Goal: Task Accomplishment & Management: Manage account settings

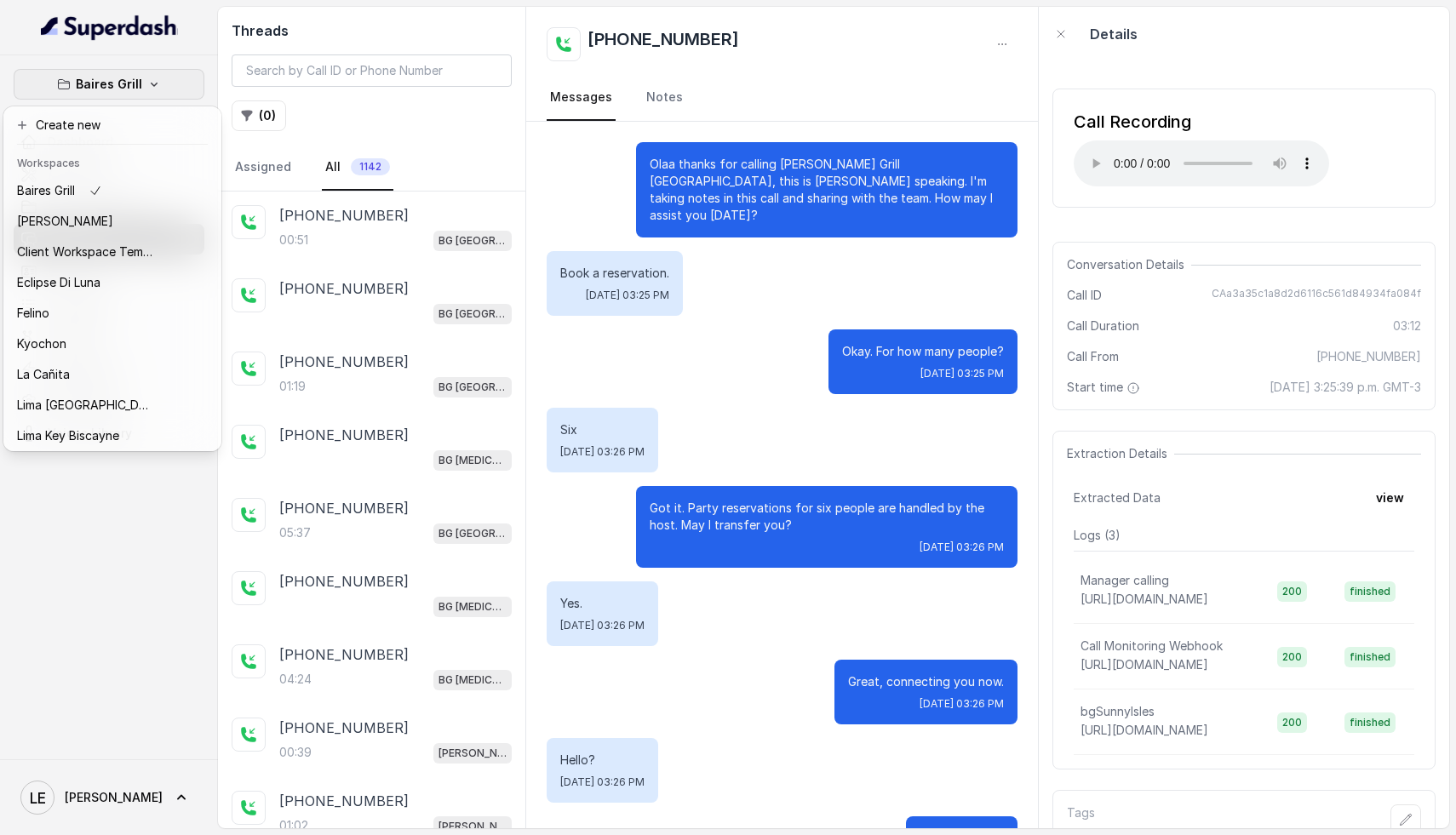
scroll to position [369, 0]
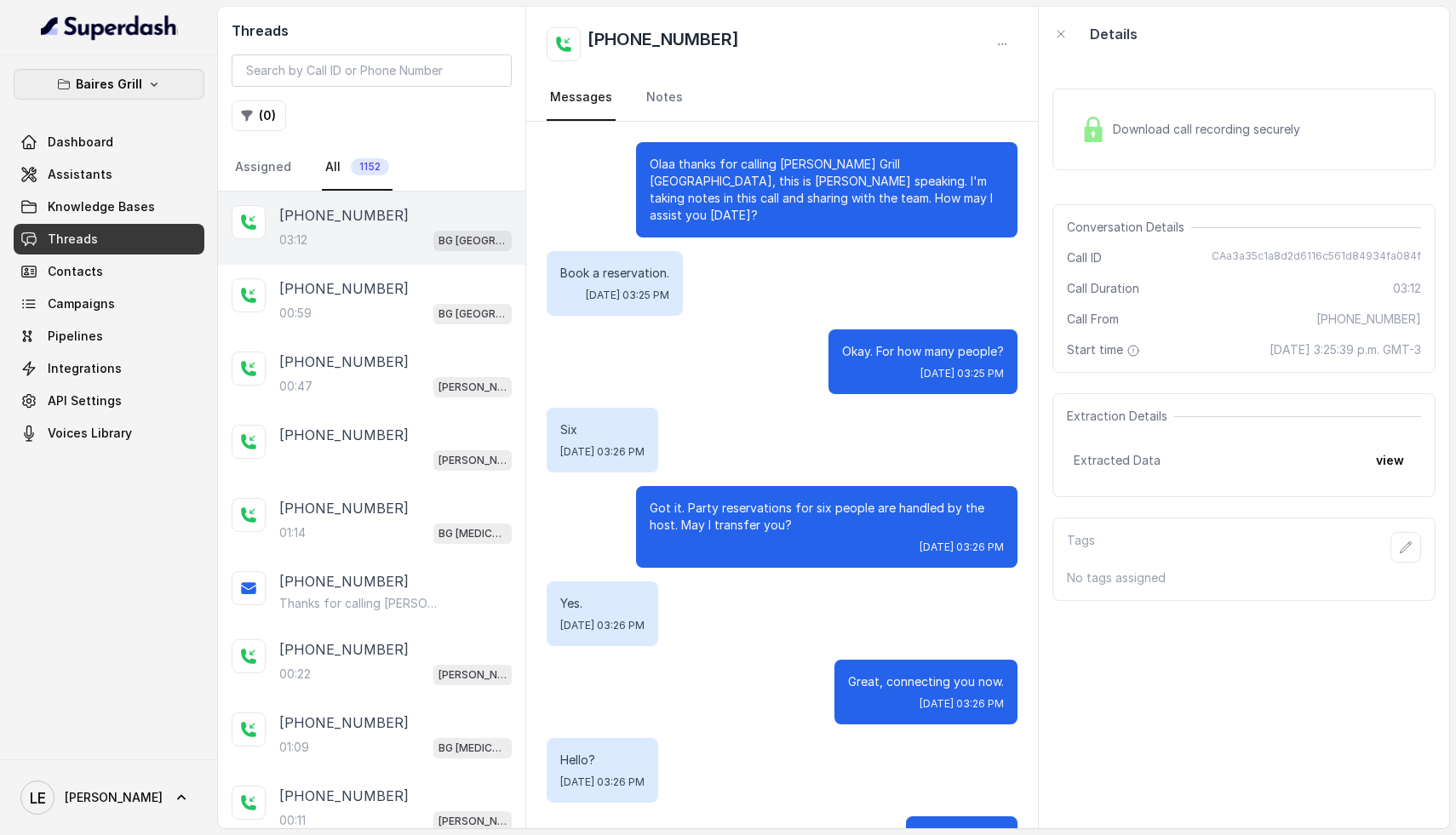
scroll to position [369, 0]
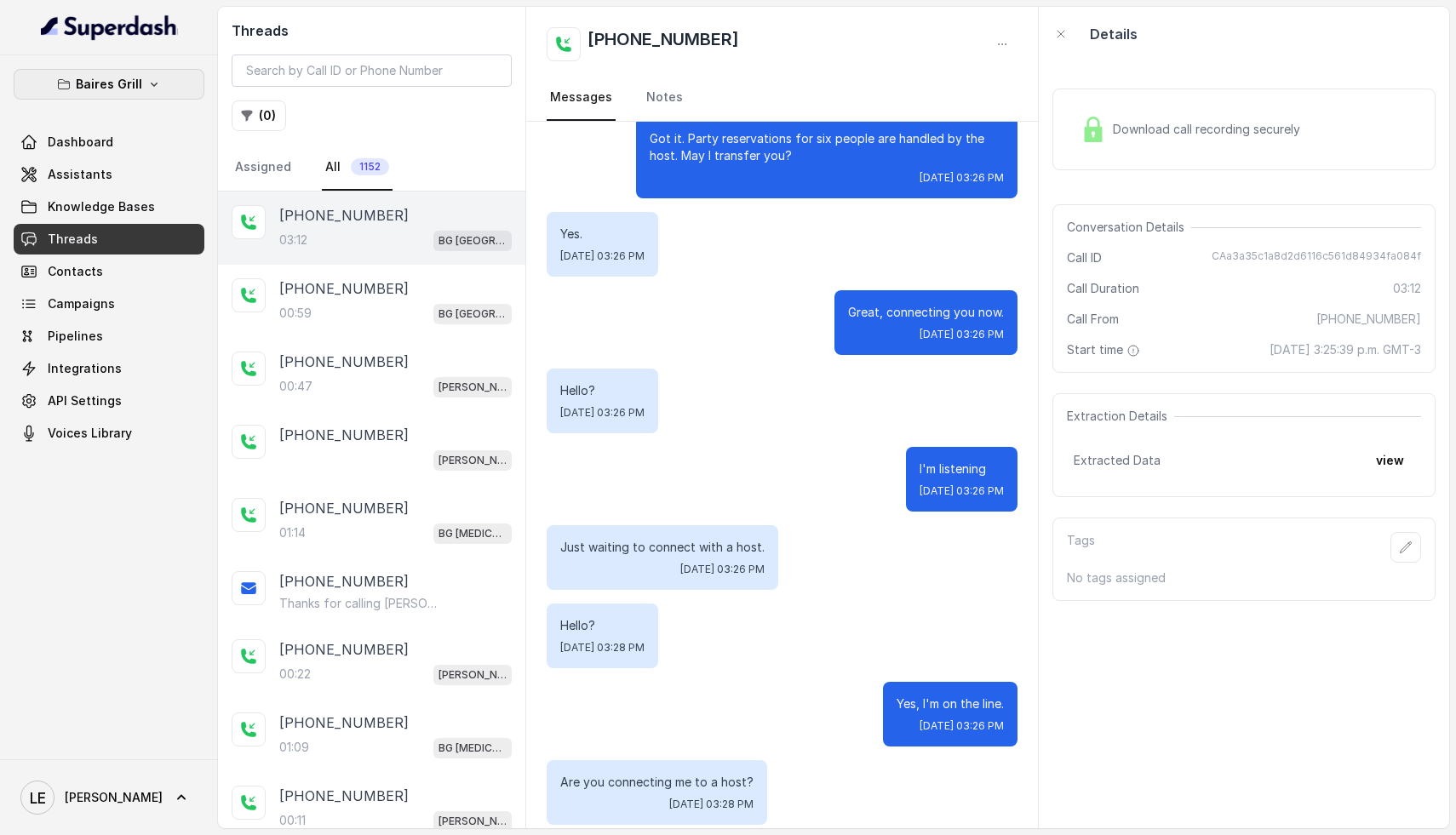
click at [170, 88] on button "Baires Grill" at bounding box center [109, 84] width 191 height 31
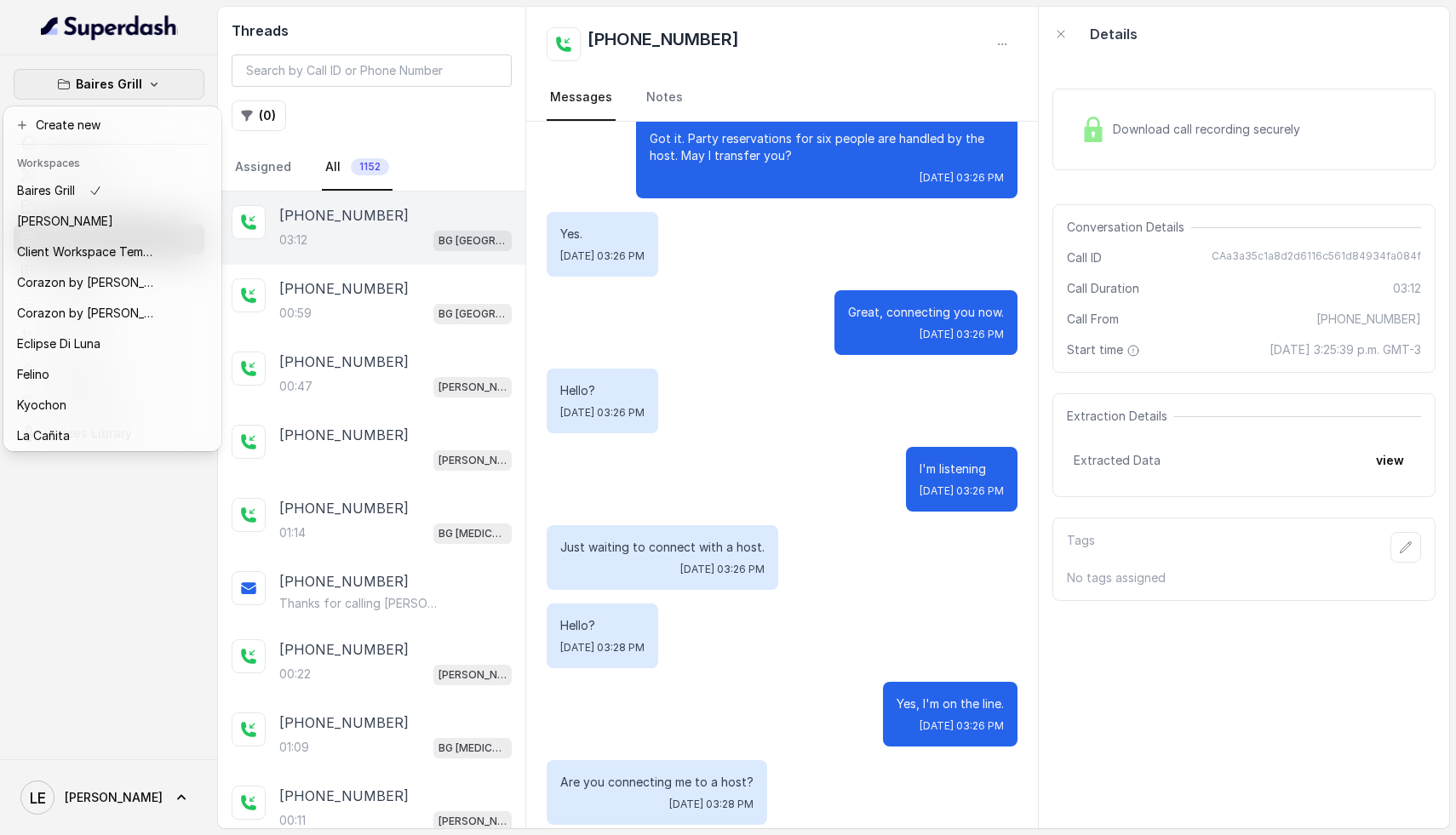
click at [121, 571] on div "Baires Grill Dashboard Assistants Knowledge Bases Threads Contacts Campaigns Pi…" at bounding box center [109, 407] width 218 height 704
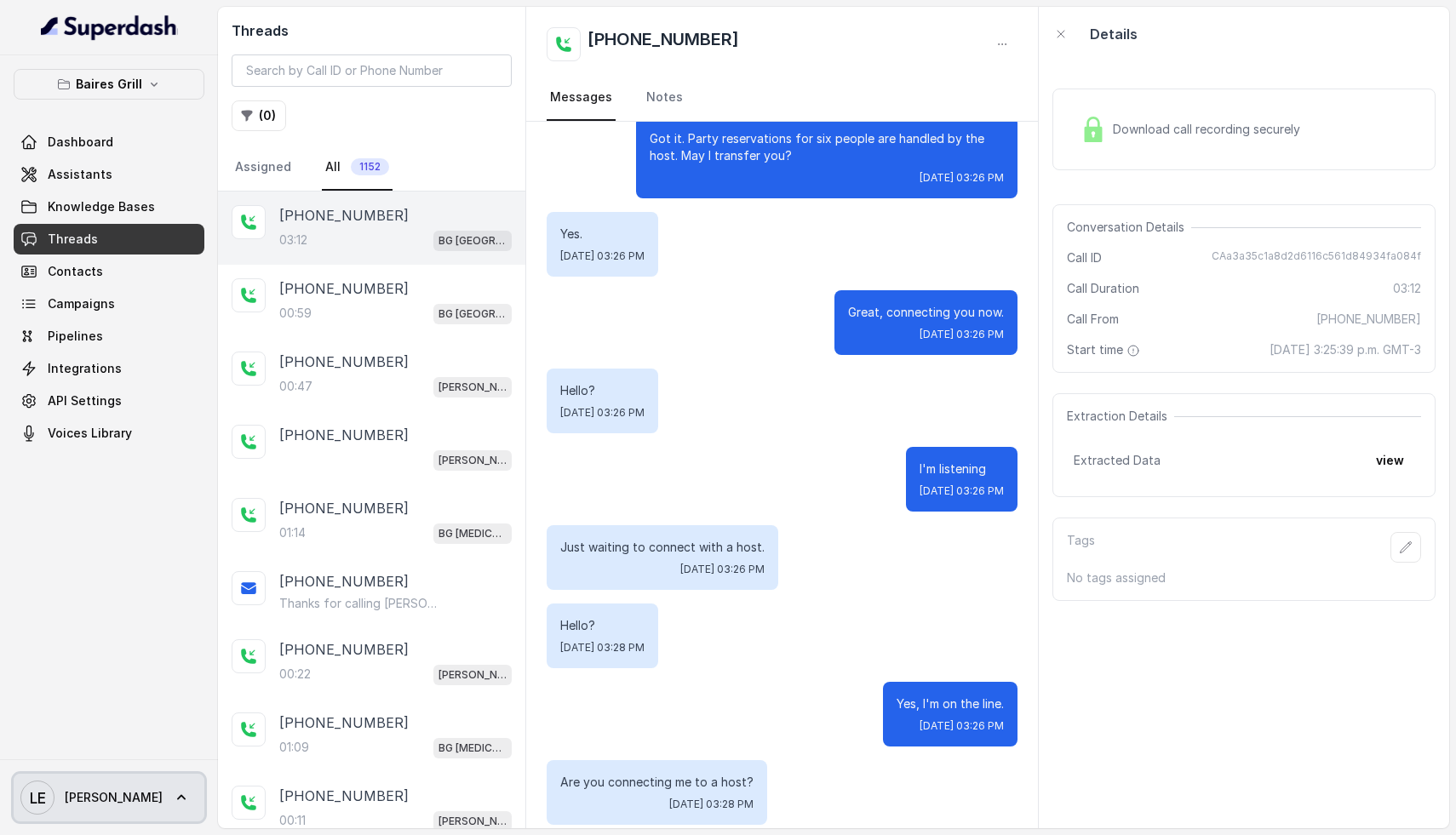
click at [103, 790] on link "LE Lucas" at bounding box center [109, 798] width 191 height 48
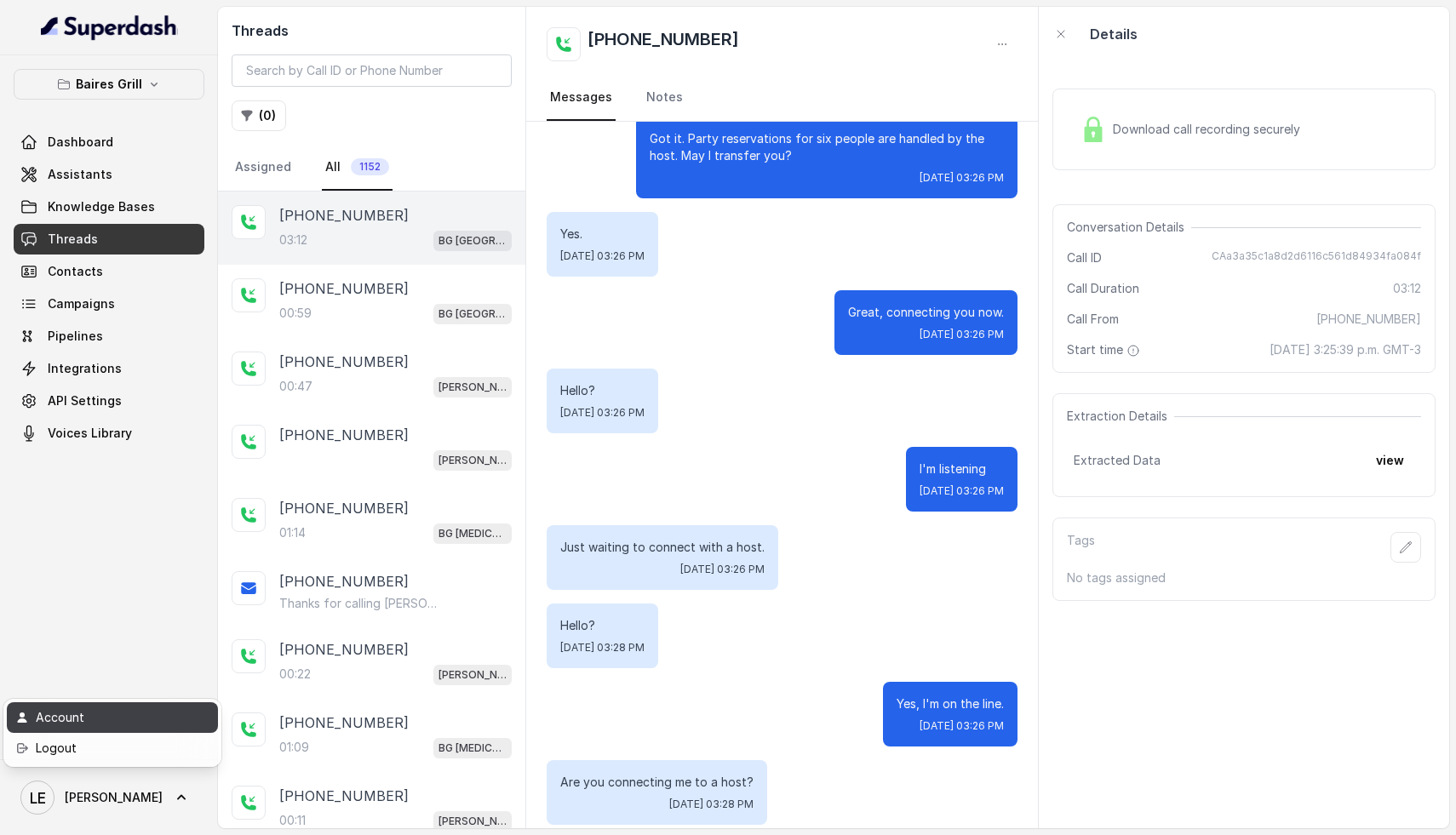
click at [101, 721] on div "Account" at bounding box center [108, 717] width 145 height 21
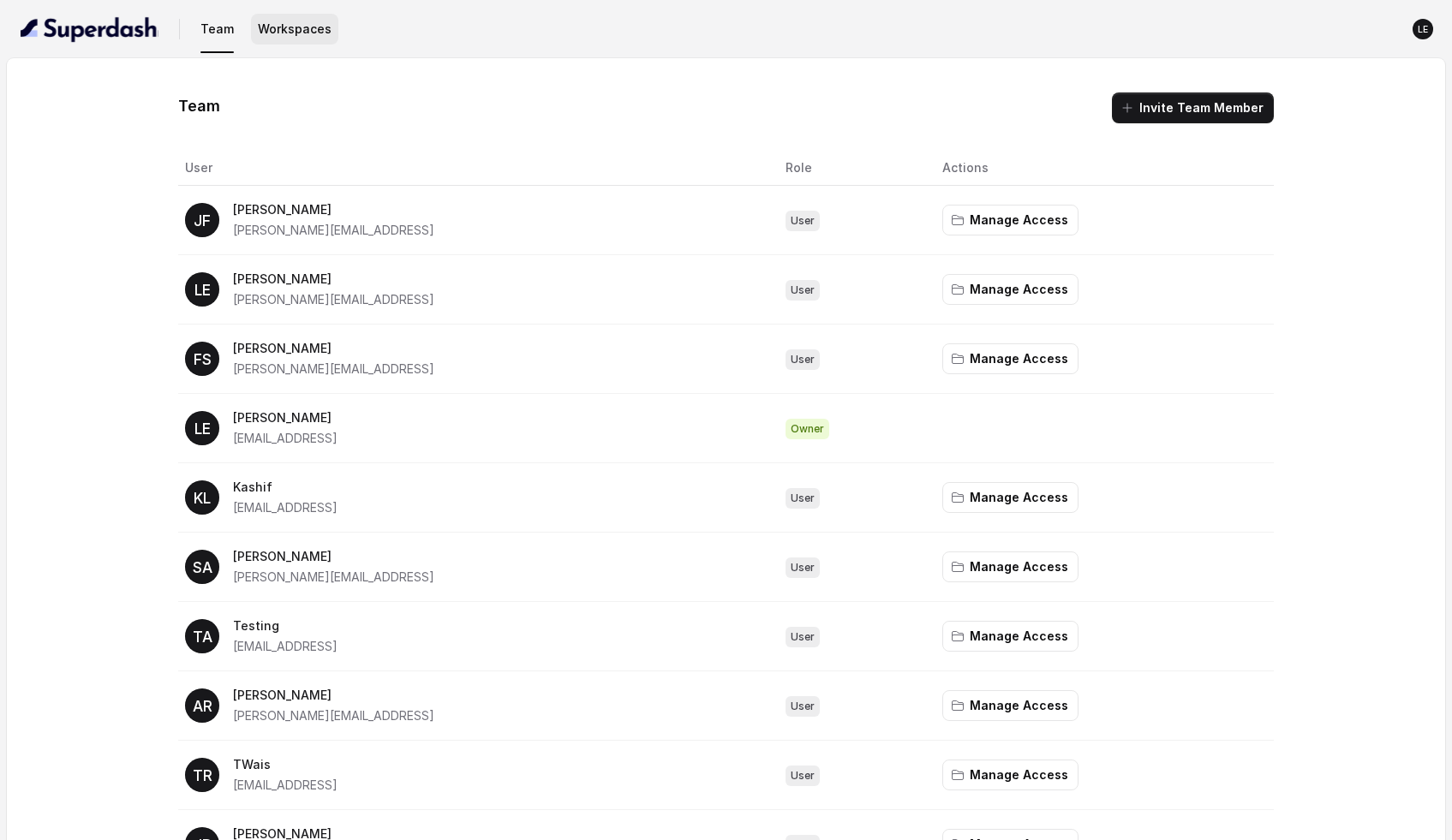
click at [293, 32] on button "Workspaces" at bounding box center [295, 29] width 87 height 31
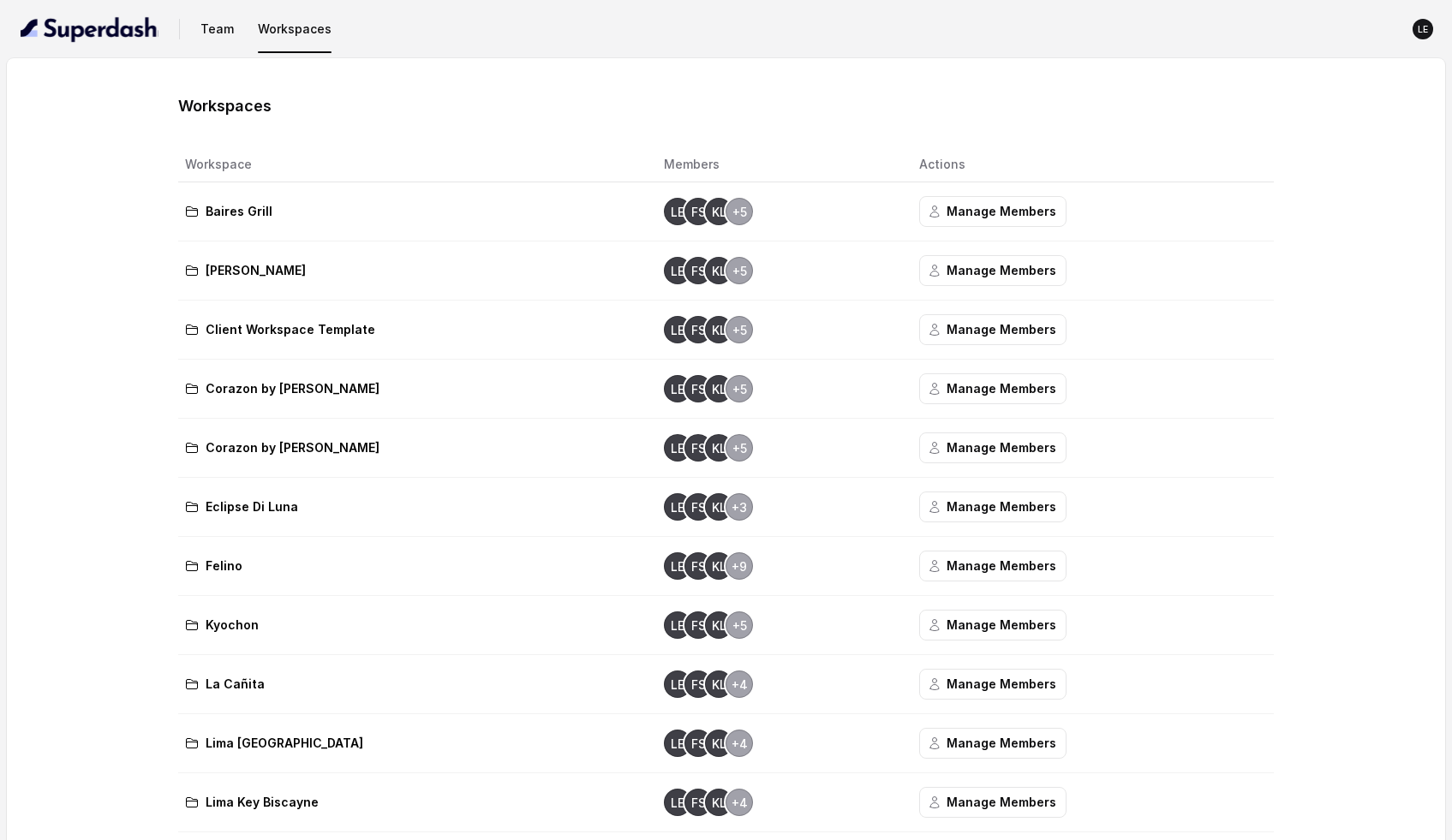
click at [187, 382] on icon at bounding box center [192, 388] width 14 height 14
click at [279, 401] on td "Corazon by Baires" at bounding box center [414, 389] width 472 height 59
click at [796, 403] on td "LE FS KL +5" at bounding box center [778, 389] width 256 height 59
click at [968, 388] on button "Manage Members" at bounding box center [992, 388] width 148 height 31
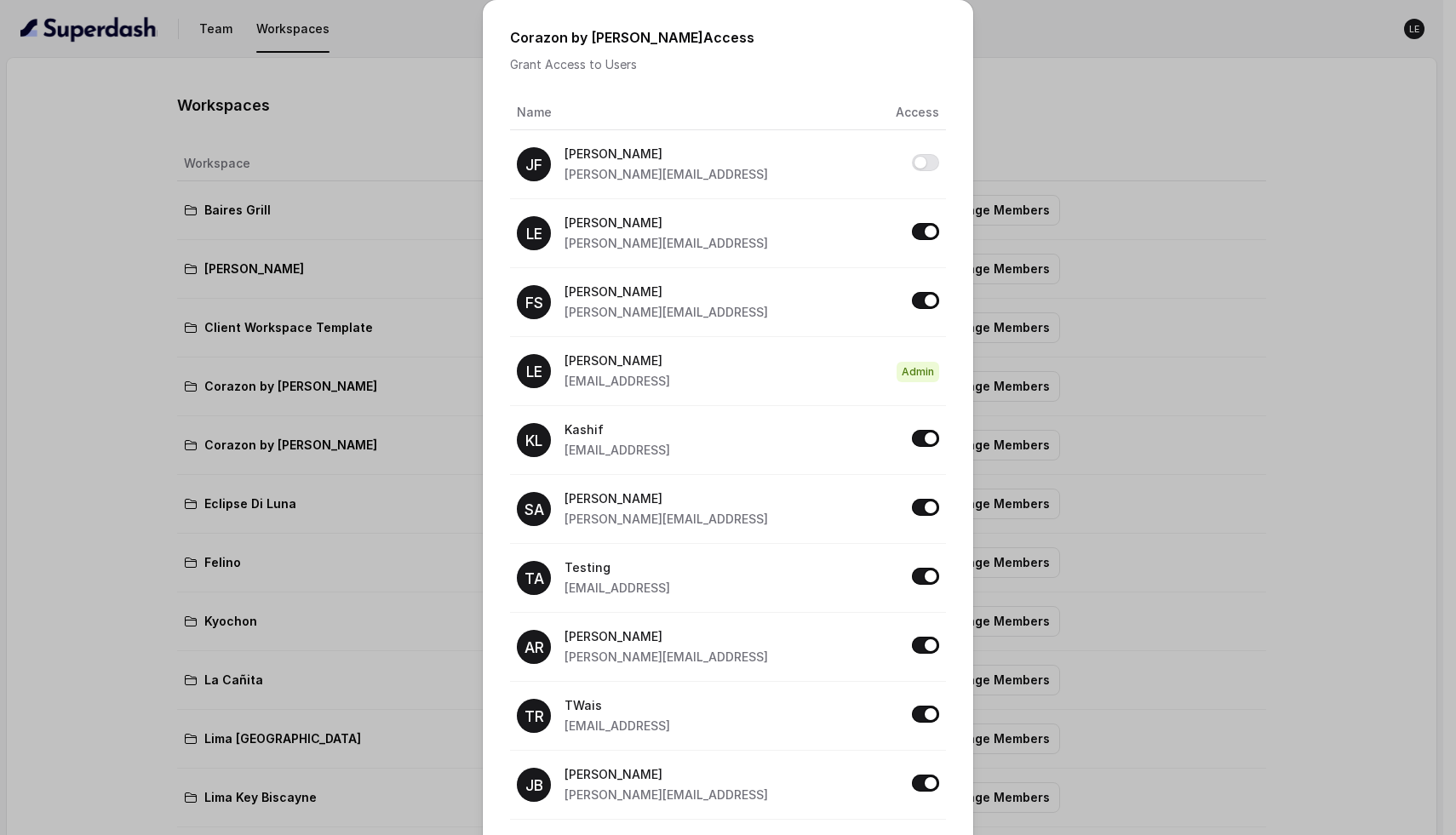
click at [919, 304] on button "Allow access to Corazon by Baires" at bounding box center [925, 300] width 27 height 17
click at [1083, 329] on div "Corazon by Baires Access Grant Access to Users Name Access JF Joaquín joaquin@r…" at bounding box center [728, 417] width 1456 height 835
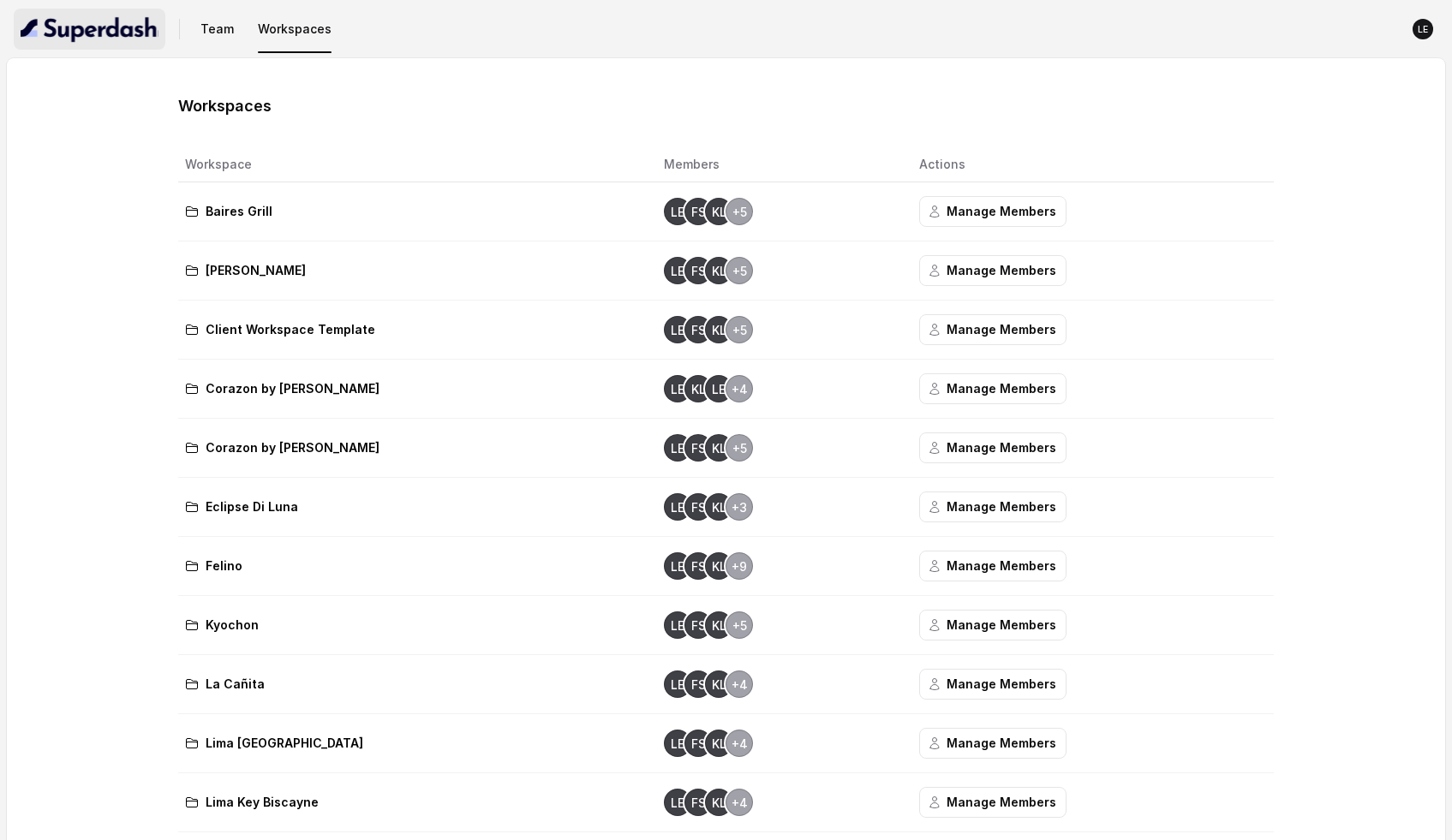
click at [116, 30] on img "button" at bounding box center [90, 29] width 138 height 28
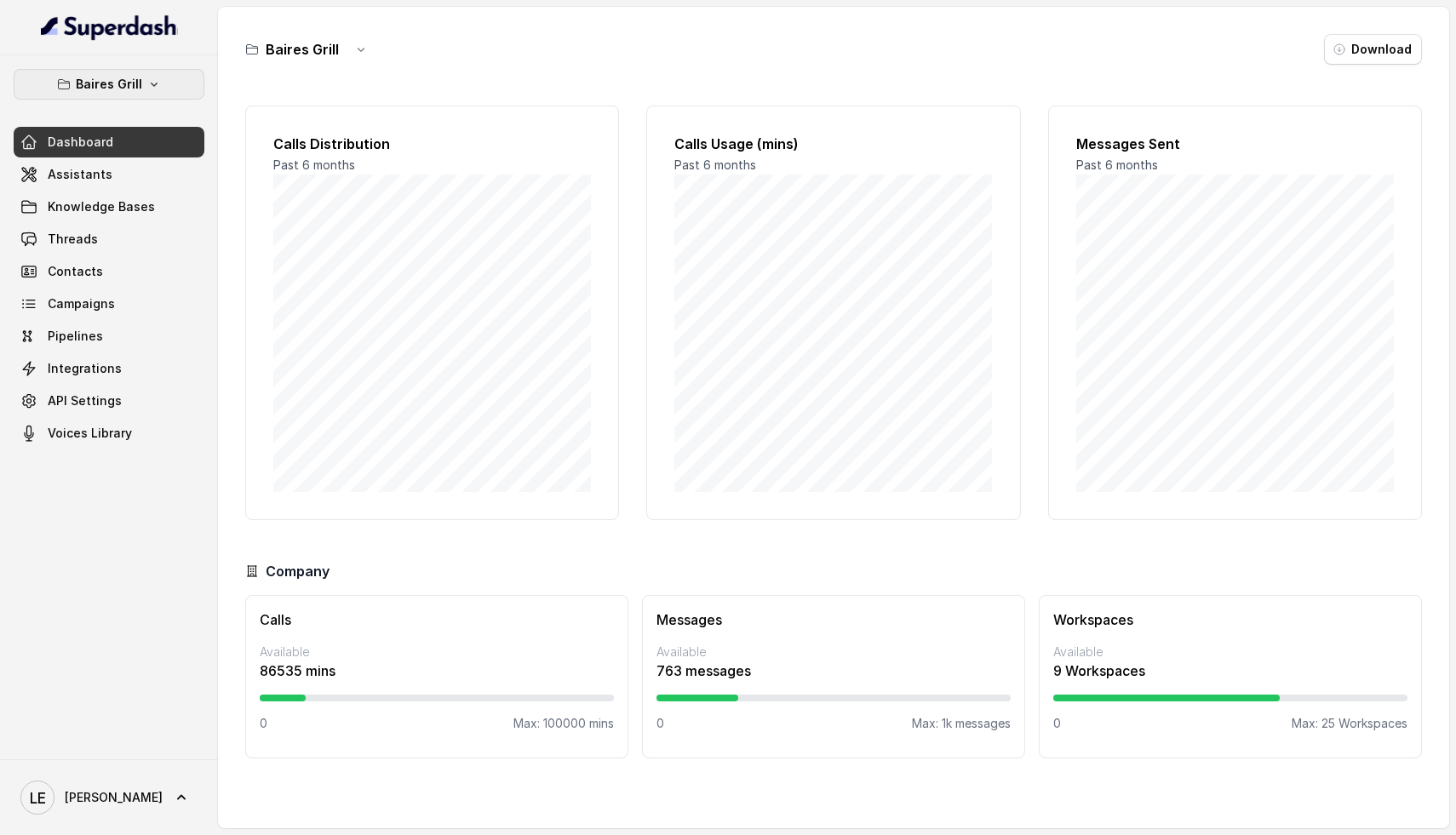
click at [174, 82] on button "Baires Grill" at bounding box center [109, 84] width 191 height 31
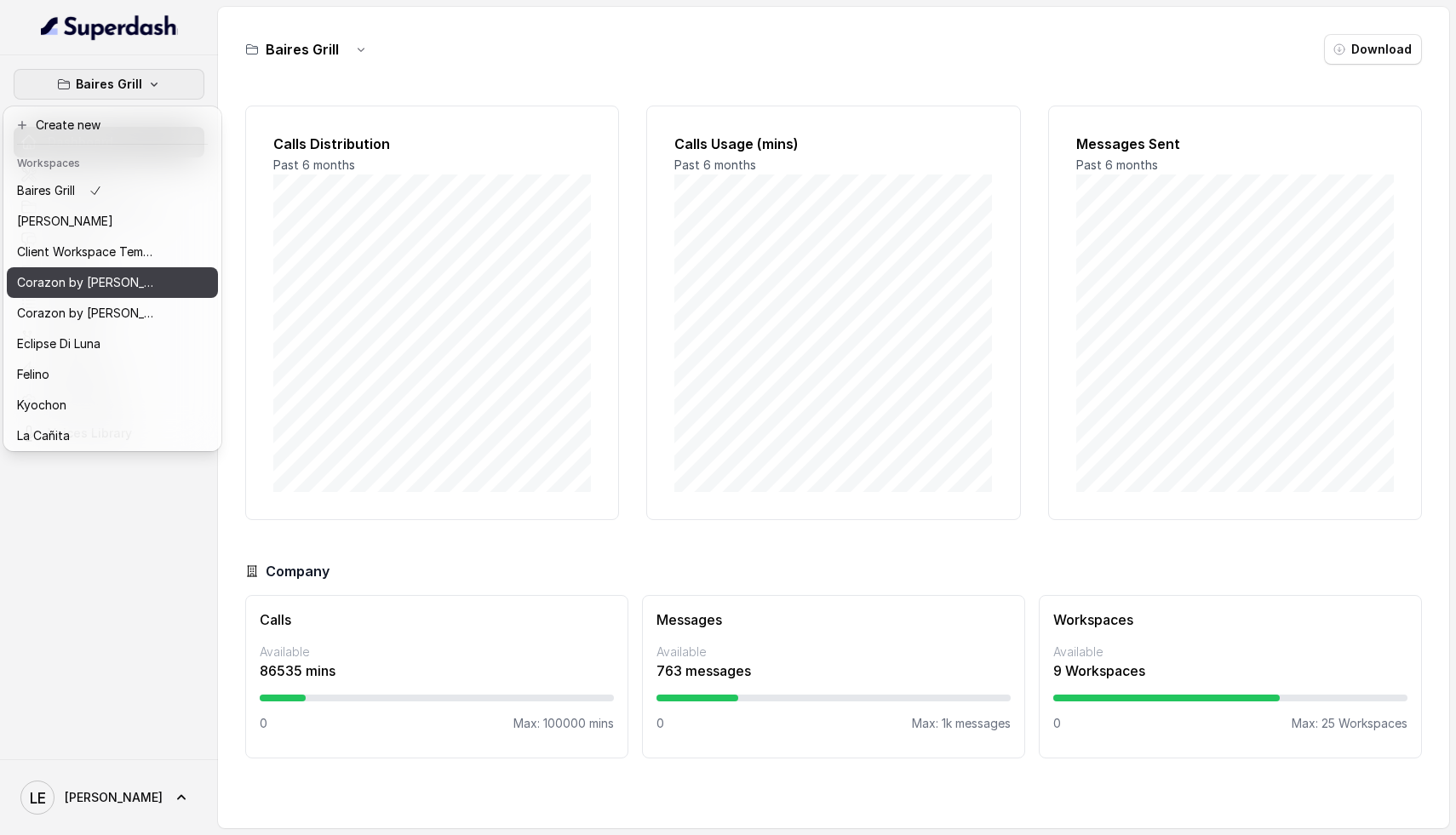
click at [116, 276] on p "Corazon by Baires" at bounding box center [85, 282] width 136 height 21
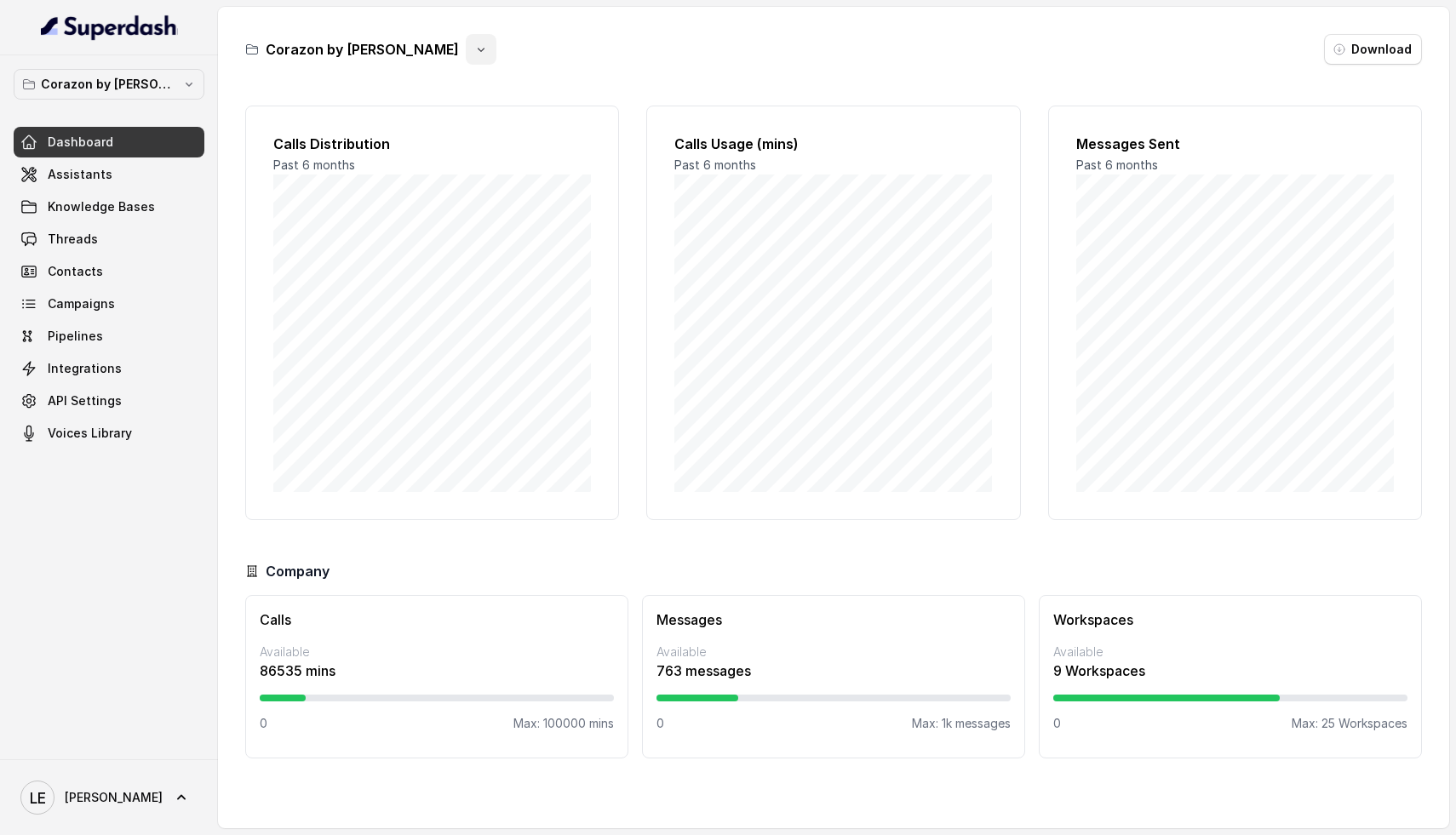
click at [474, 55] on icon "button" at bounding box center [481, 50] width 14 height 14
click at [520, 63] on div "Corazon by Baires Download" at bounding box center [834, 50] width 1177 height 31
click at [185, 81] on button "Corazon by Baires" at bounding box center [109, 84] width 191 height 31
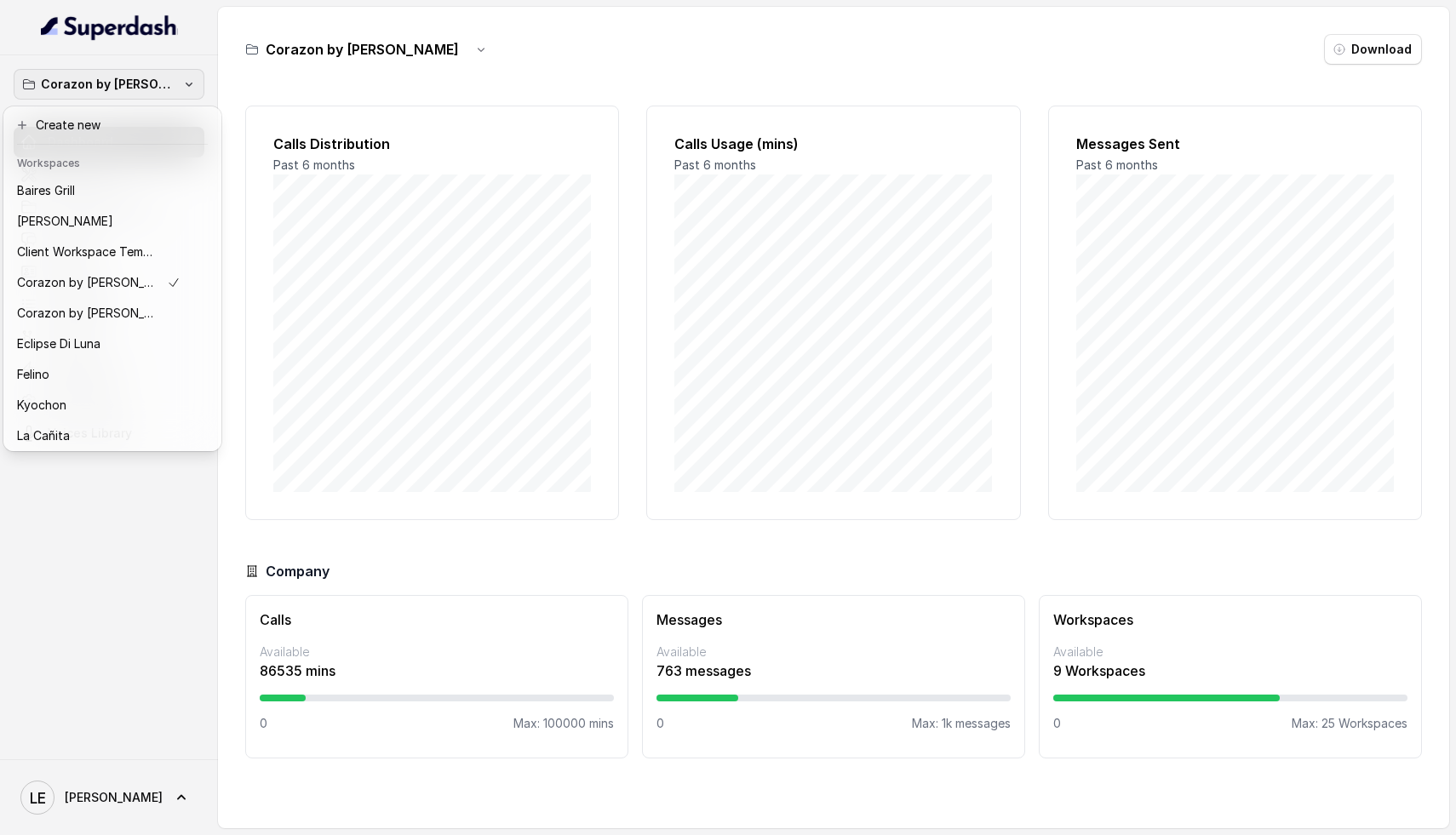
click at [185, 81] on button "Corazon by Baires" at bounding box center [109, 84] width 191 height 31
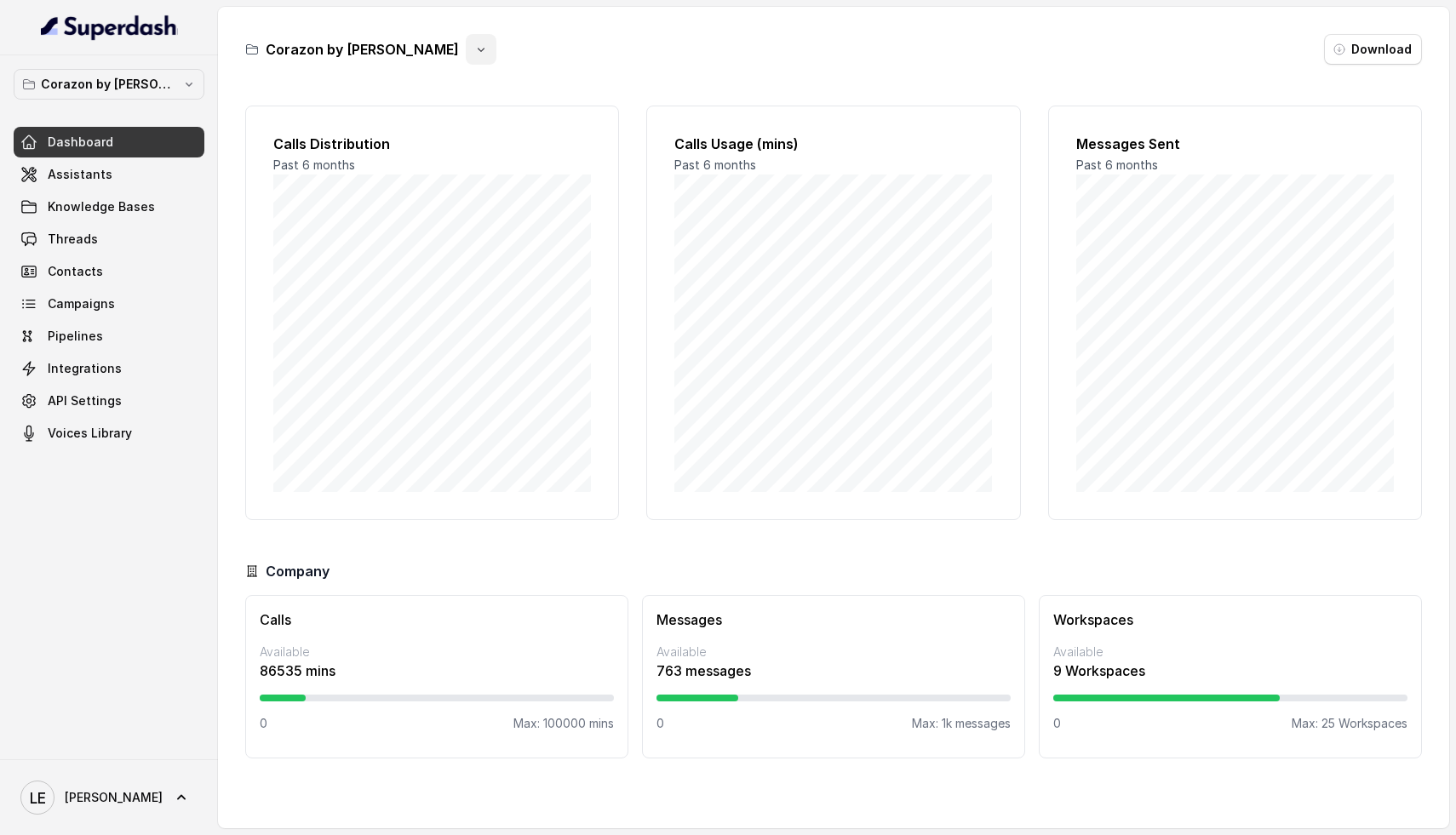
click at [465, 38] on button "button" at bounding box center [481, 50] width 31 height 31
click at [410, 152] on button "Delete" at bounding box center [409, 152] width 101 height 31
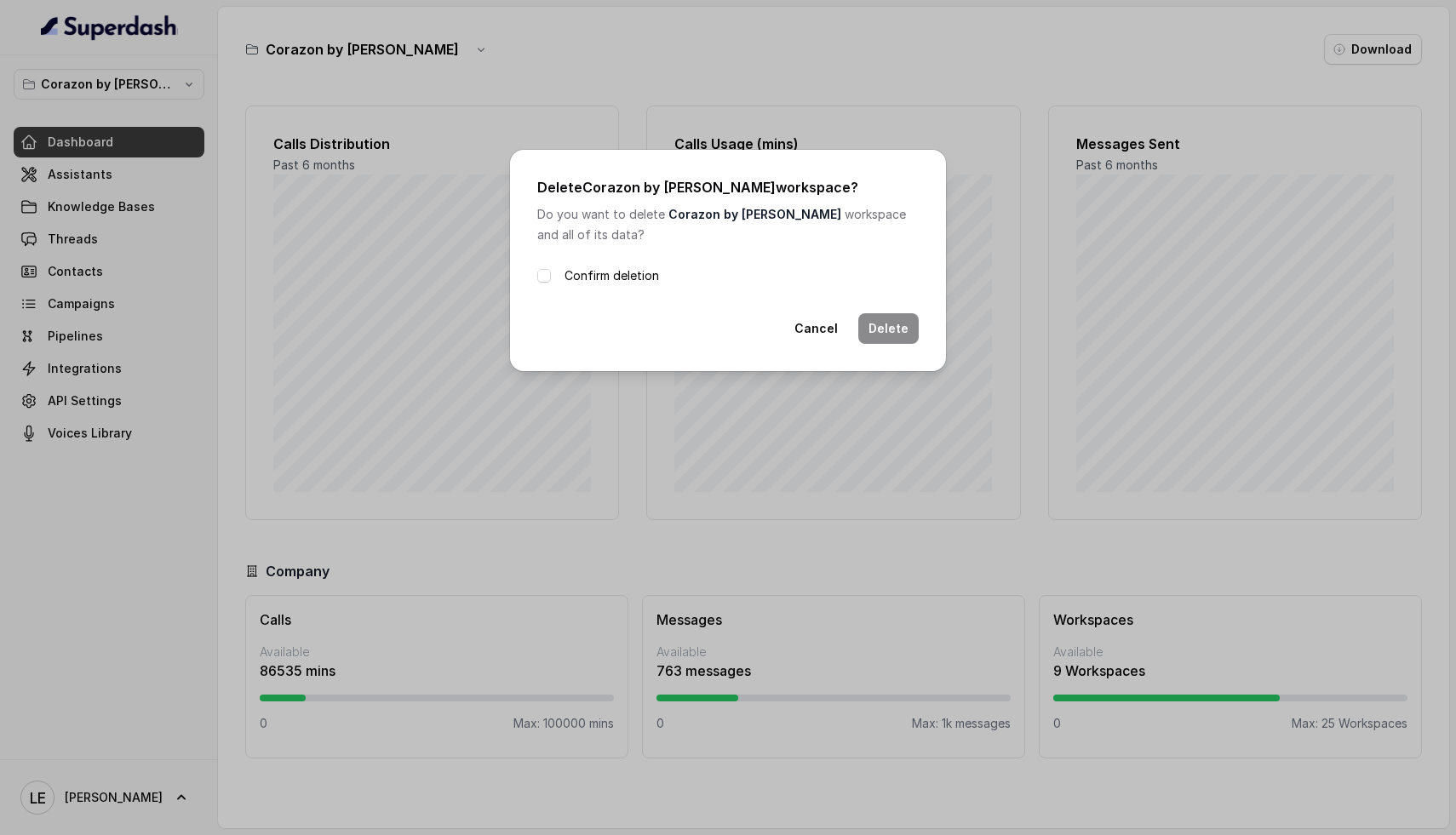
click at [599, 267] on label "Confirm deletion" at bounding box center [612, 275] width 94 height 21
click at [893, 331] on button "Delete" at bounding box center [889, 329] width 60 height 31
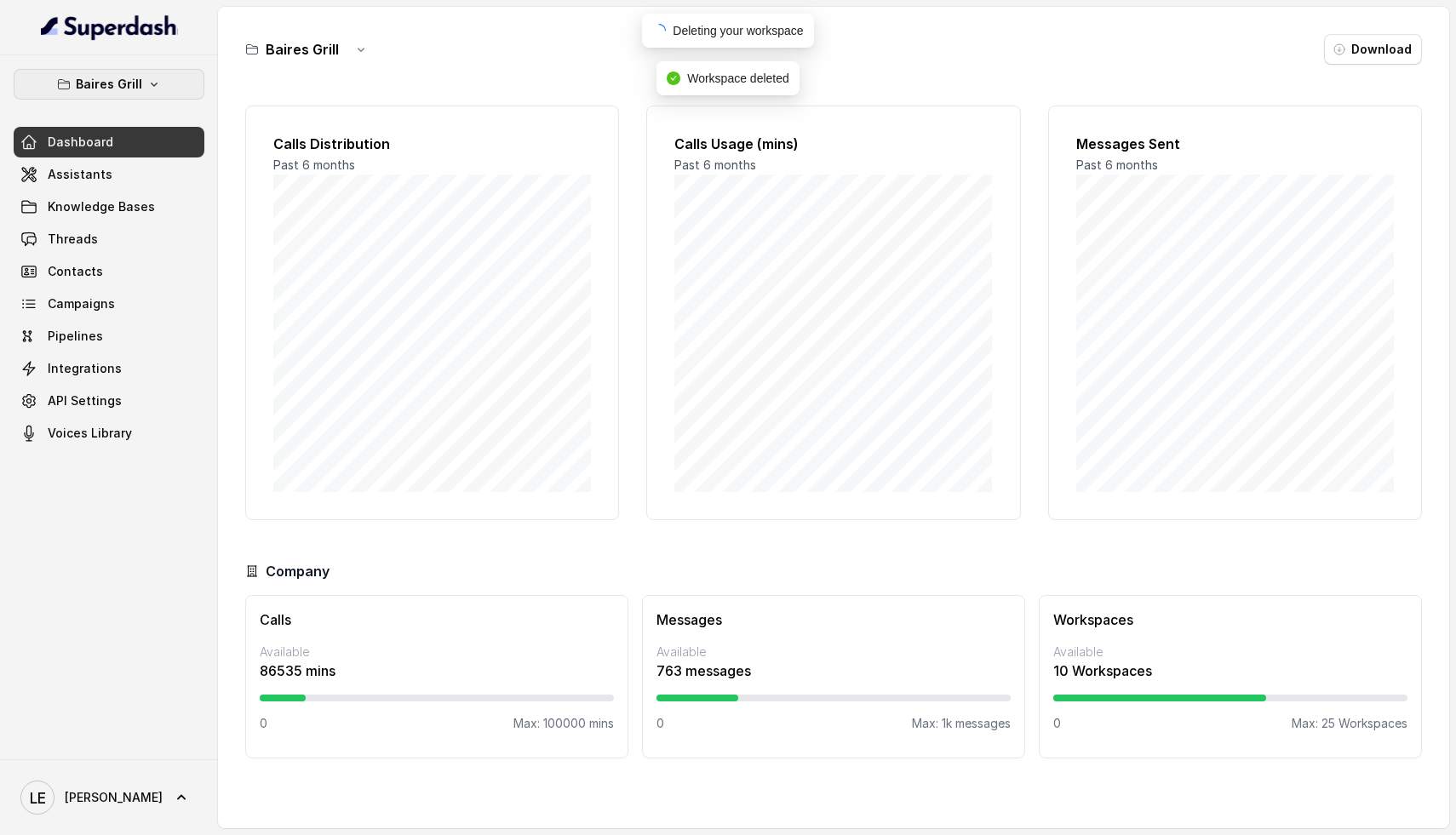
click at [127, 94] on p "Baires Grill" at bounding box center [108, 84] width 66 height 21
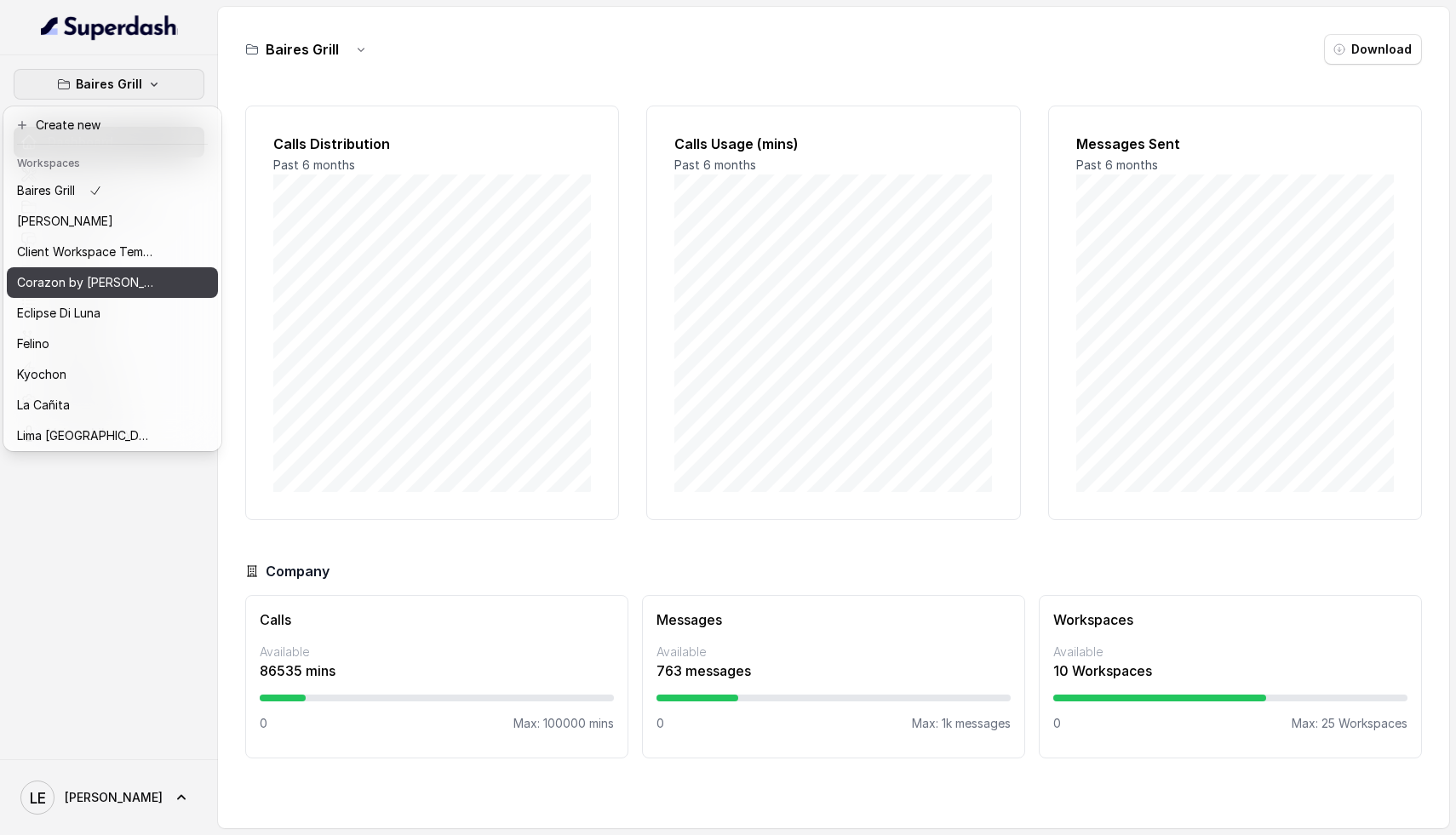
click at [125, 276] on div "Corazon by Baires" at bounding box center [85, 282] width 136 height 21
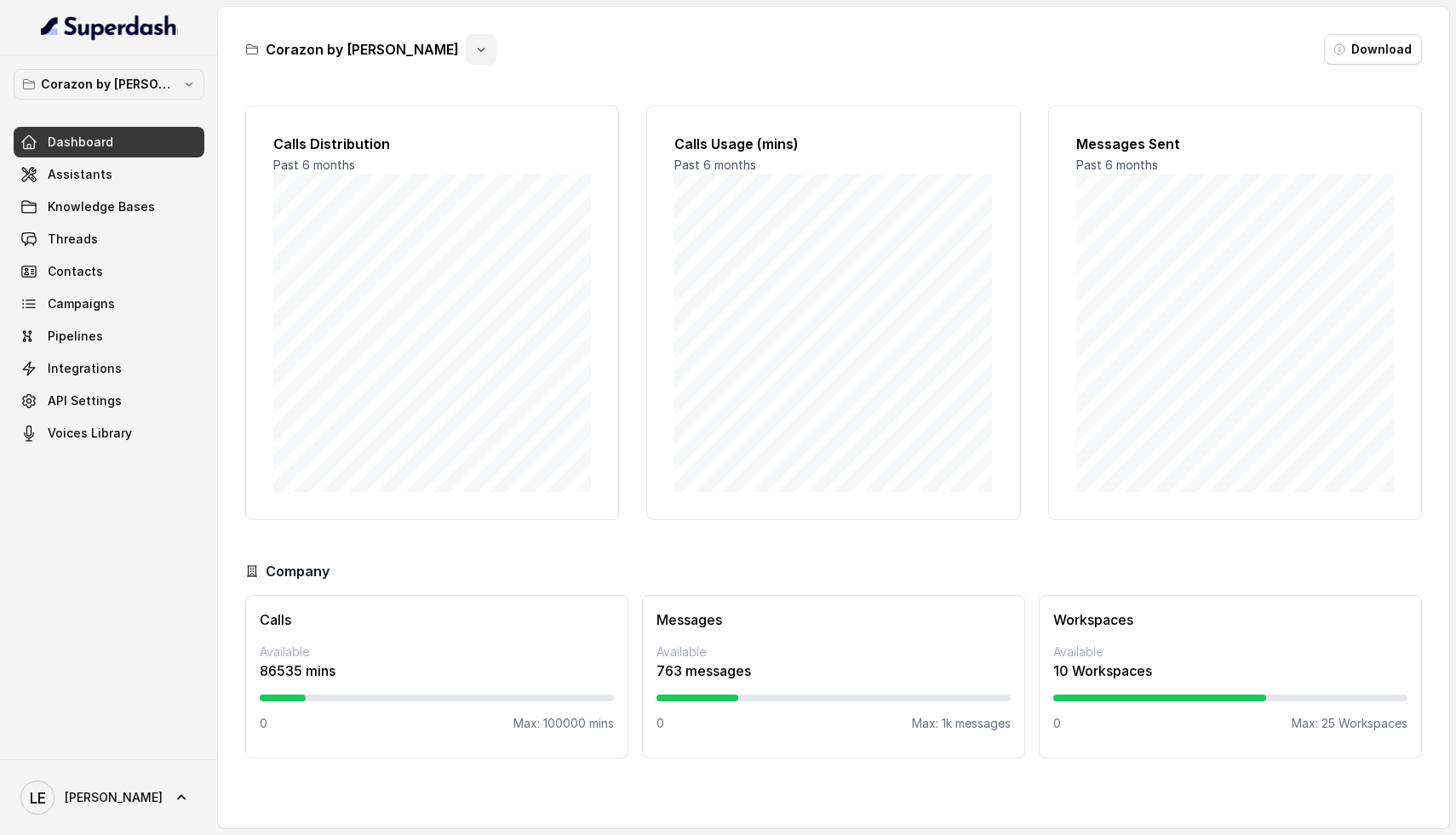
click at [474, 52] on icon "button" at bounding box center [481, 50] width 14 height 14
click at [402, 159] on button "Delete" at bounding box center [409, 152] width 101 height 31
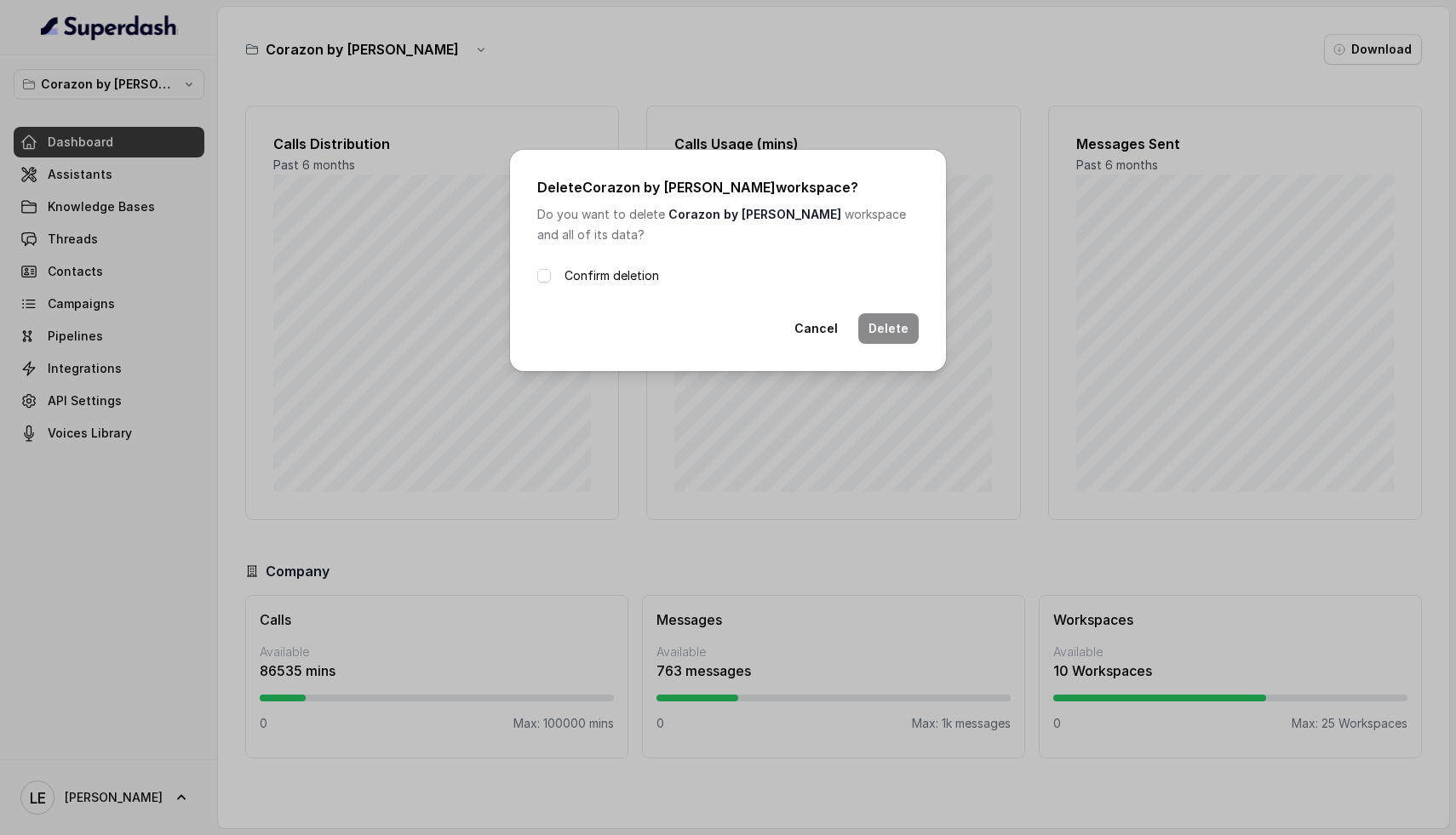
click at [624, 278] on label "Confirm deletion" at bounding box center [612, 275] width 94 height 21
click at [899, 329] on button "Delete" at bounding box center [889, 329] width 60 height 31
